Goal: Check status

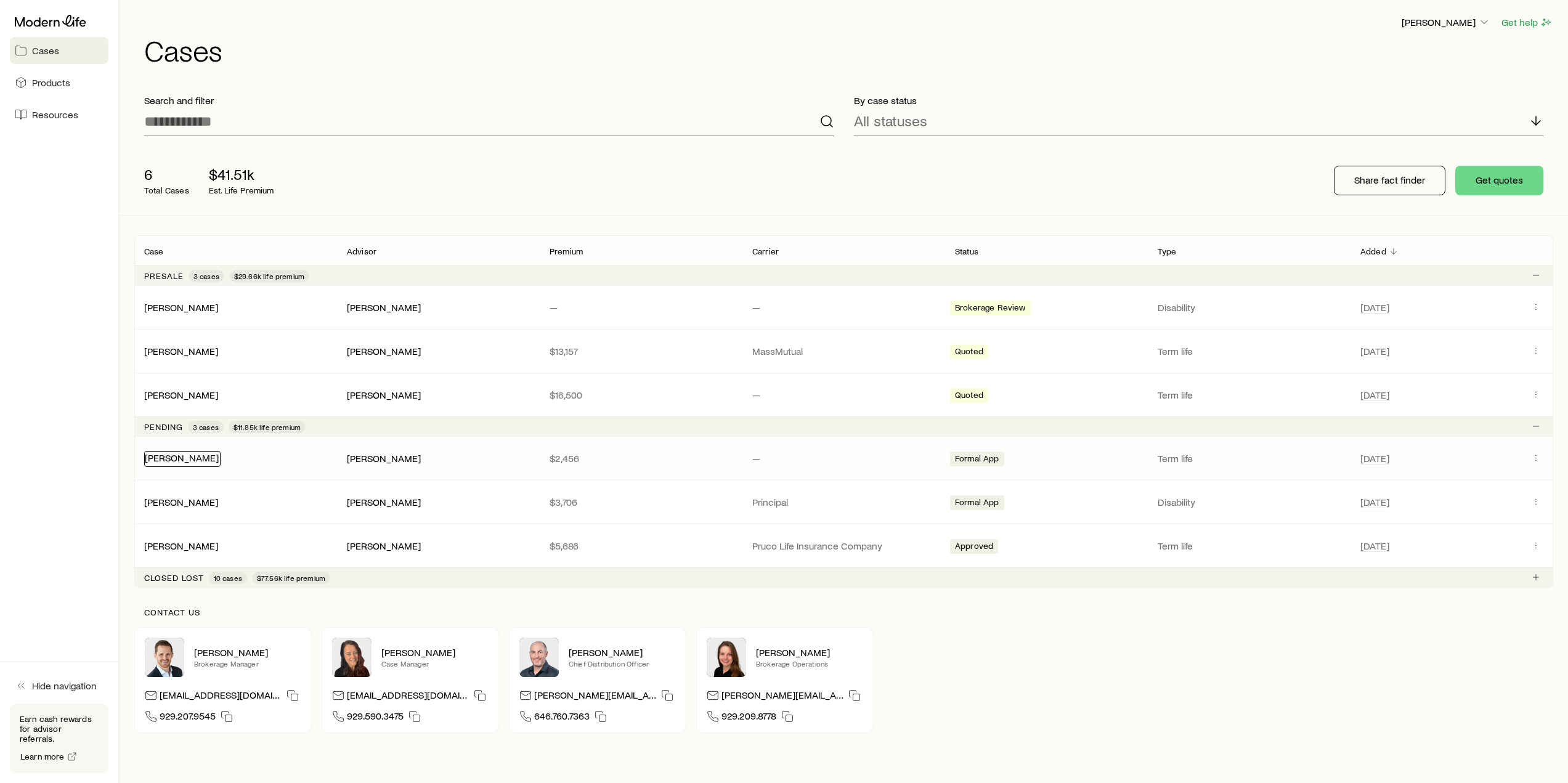
click at [183, 459] on link "[PERSON_NAME]" at bounding box center [182, 457] width 74 height 11
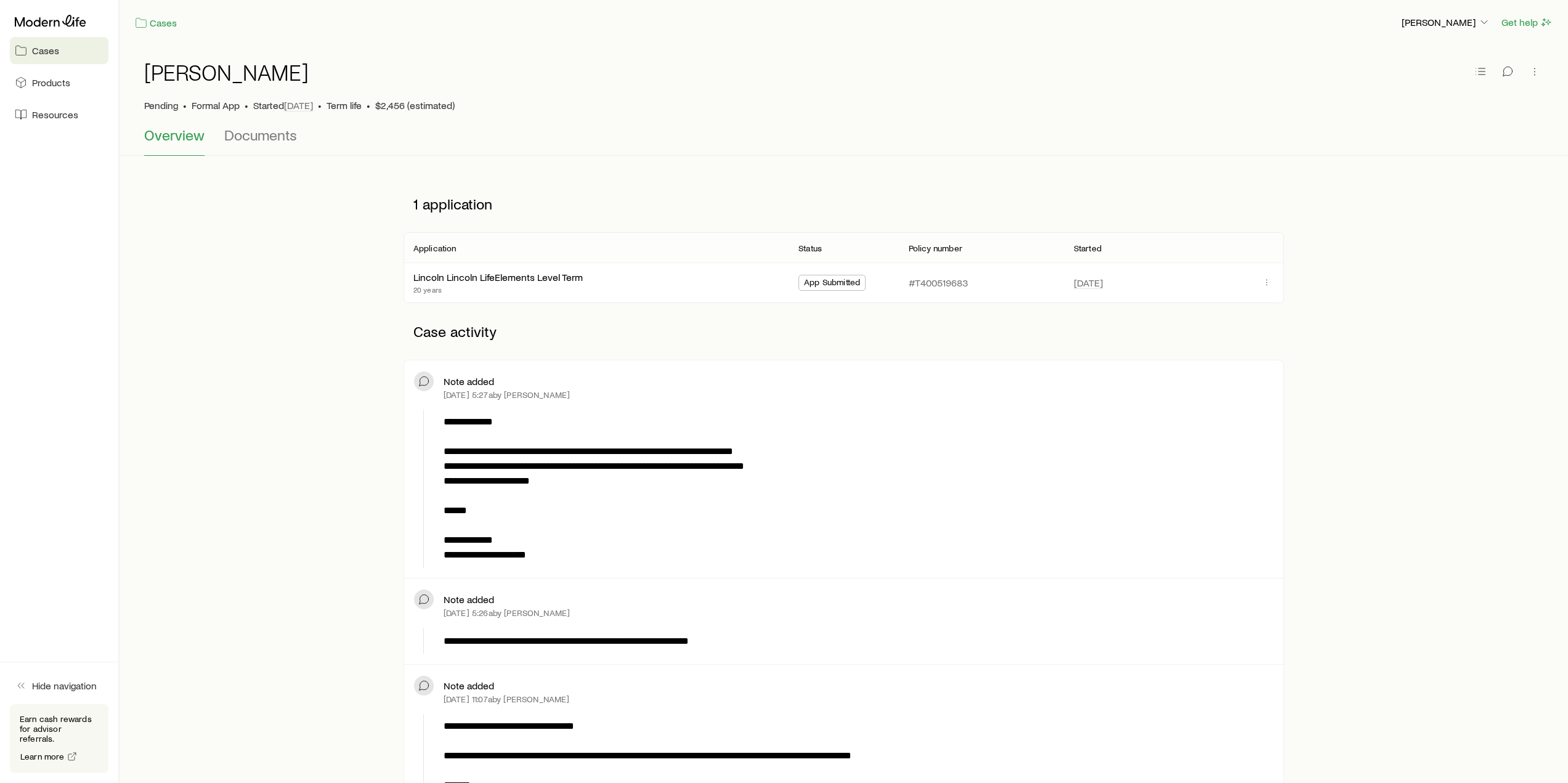
click at [481, 267] on div "Lincoln Lincoln LifeElements Level Term 20 years" at bounding box center [596, 283] width 366 height 39
click at [483, 276] on link "Lincoln Lincoln LifeElements Level Term" at bounding box center [499, 276] width 169 height 11
